Goal: Complete application form: Complete application form

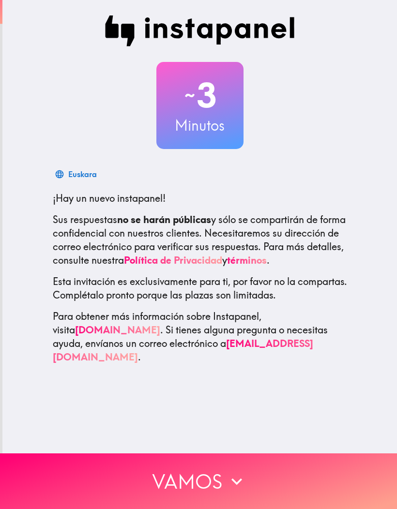
click at [327, 472] on button "Vamos" at bounding box center [198, 482] width 397 height 56
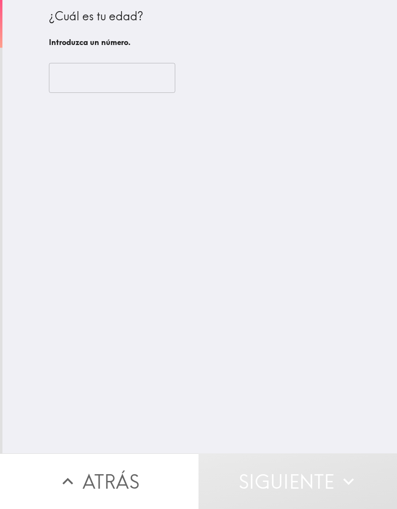
click at [117, 76] on input "number" at bounding box center [112, 78] width 126 height 30
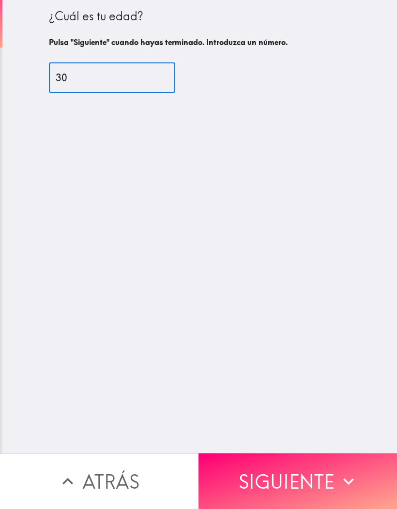
type input "30"
click at [312, 239] on div "¿Cuál es tu edad? Pulsa "Siguiente" cuando hayas terminado. Introduzca un númer…" at bounding box center [199, 227] width 395 height 454
click at [316, 463] on button "Siguiente" at bounding box center [297, 482] width 198 height 56
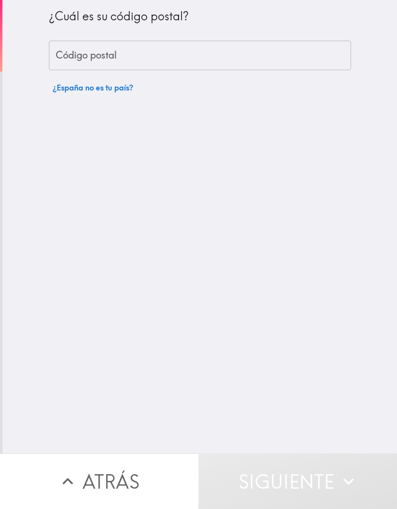
click at [145, 46] on input "Código postal" at bounding box center [200, 56] width 302 height 30
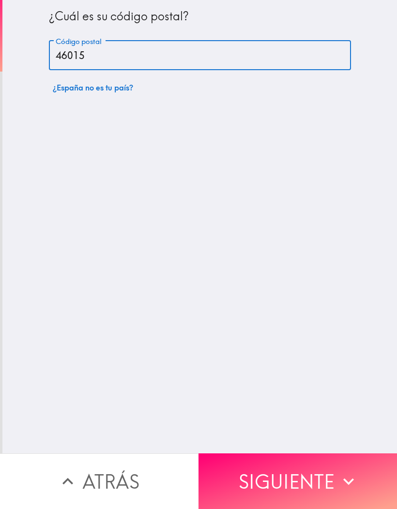
type input "46015"
click at [363, 263] on div "¿Cuál es su código postal? Código postal 46015 Código postal ¿España no es tu p…" at bounding box center [199, 227] width 395 height 454
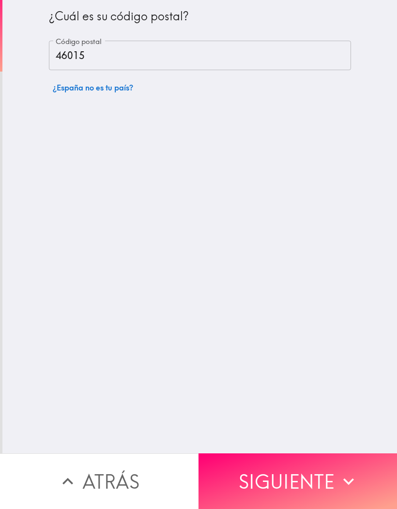
click at [298, 477] on button "Siguiente" at bounding box center [297, 482] width 198 height 56
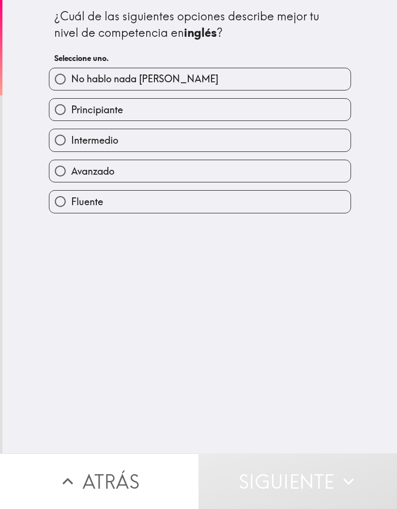
click at [299, 139] on label "Intermedio" at bounding box center [199, 140] width 301 height 22
click at [71, 139] on input "Intermedio" at bounding box center [60, 140] width 22 height 22
radio input "true"
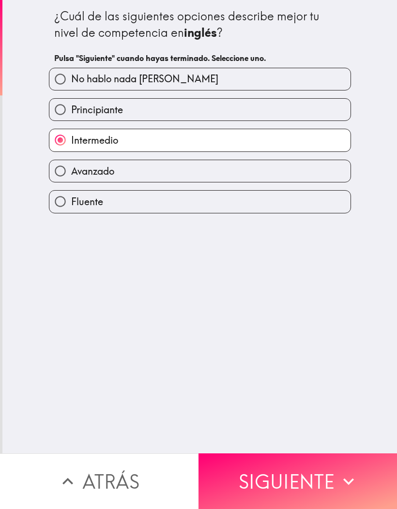
click at [322, 465] on button "Siguiente" at bounding box center [297, 482] width 198 height 56
